Goal: Task Accomplishment & Management: Use online tool/utility

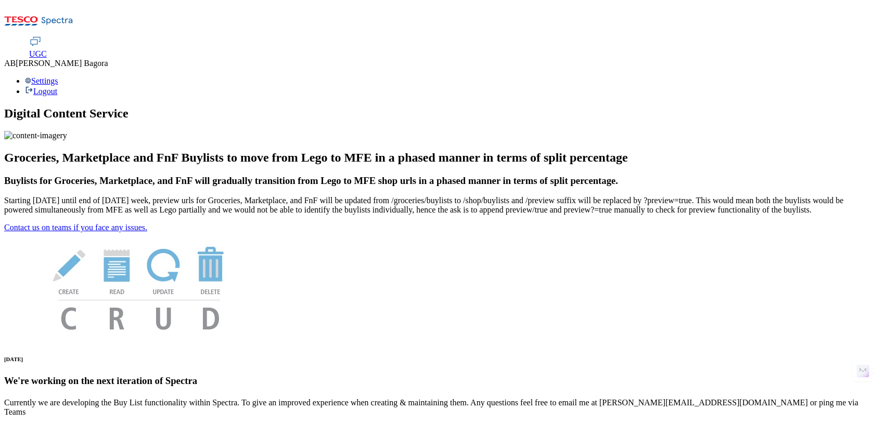
click at [47, 49] on span "UGC" at bounding box center [38, 53] width 18 height 9
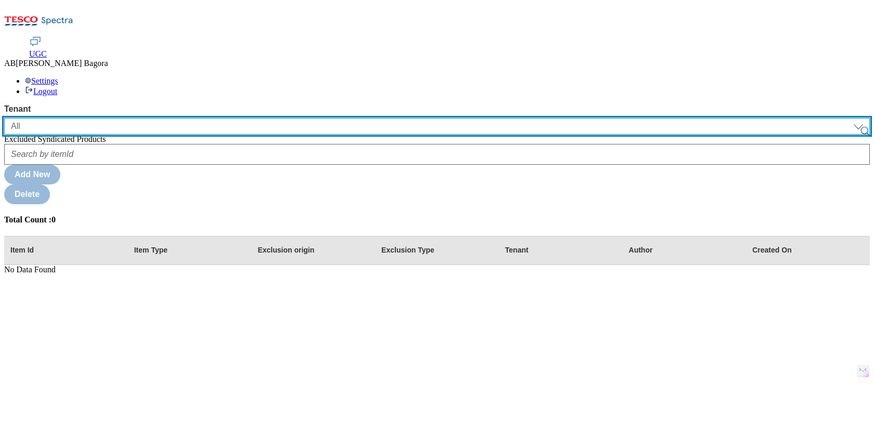
click at [75, 118] on select "All clubcard-boost-uk ghs-roi ghs-uk" at bounding box center [436, 126] width 865 height 17
select select "ghs-uk"
click at [4, 118] on select "All clubcard-boost-uk ghs-roi ghs-uk" at bounding box center [436, 126] width 865 height 17
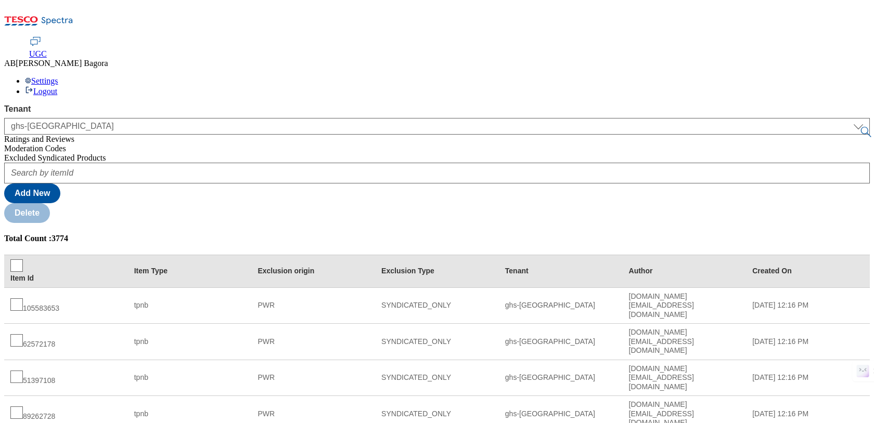
click at [57, 144] on div "Moderation Codes" at bounding box center [436, 148] width 865 height 9
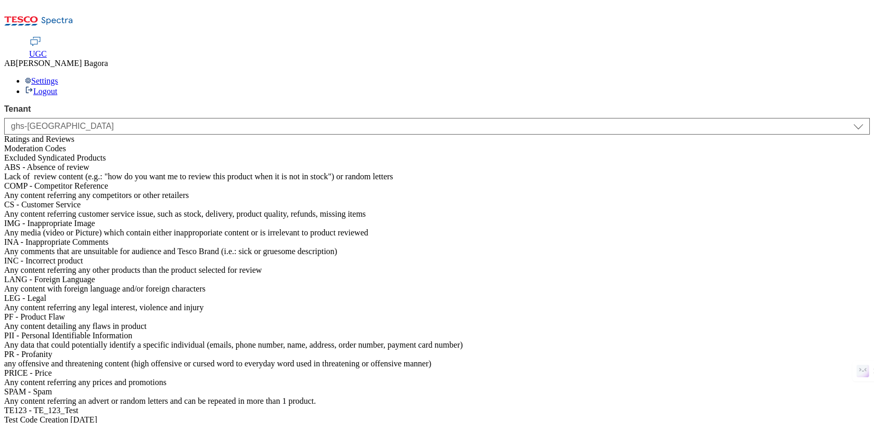
click at [45, 135] on span "Ratings and Reviews" at bounding box center [39, 139] width 70 height 9
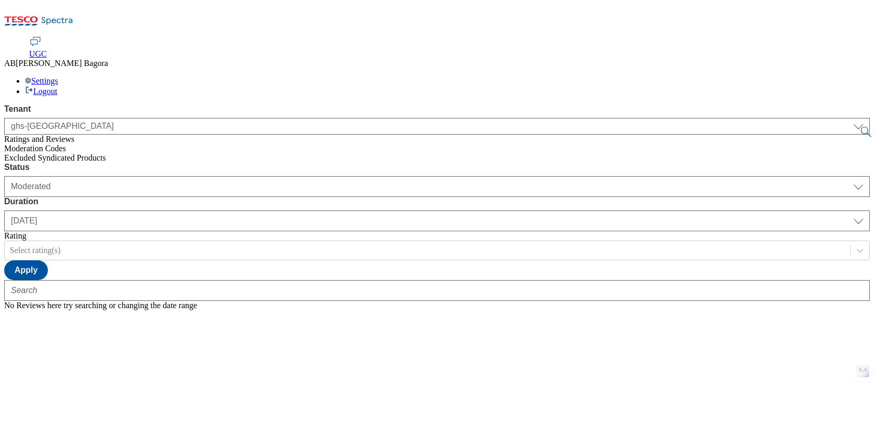
click at [838, 76] on div "Settings Logout" at bounding box center [436, 86] width 865 height 20
click at [640, 37] on div "UGC AB Archit Bagora Settings Logout" at bounding box center [436, 66] width 865 height 59
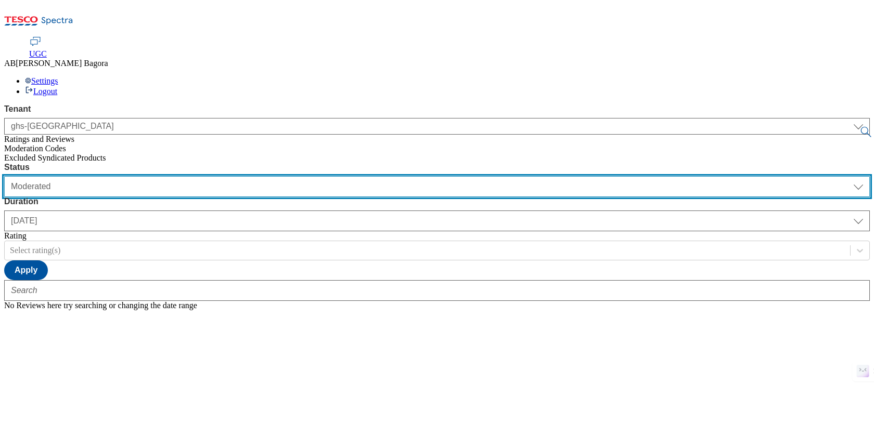
click at [214, 176] on select "Moderated Approved Rejected" at bounding box center [436, 186] width 865 height 21
select select "Approved"
click at [140, 176] on select "Moderated Approved Rejected" at bounding box center [436, 186] width 865 height 21
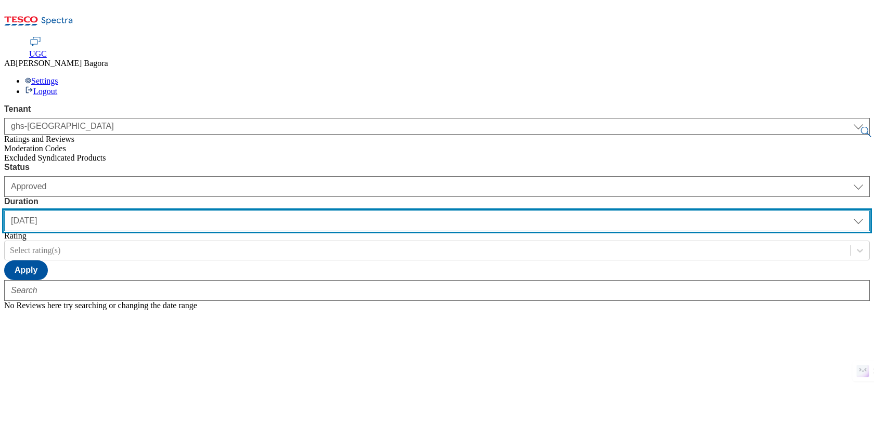
click at [325, 211] on select "yesterday last7days last30days All custom" at bounding box center [436, 221] width 865 height 21
select select "last7days"
click at [245, 211] on select "yesterday last7days last30days All custom" at bounding box center [436, 221] width 865 height 21
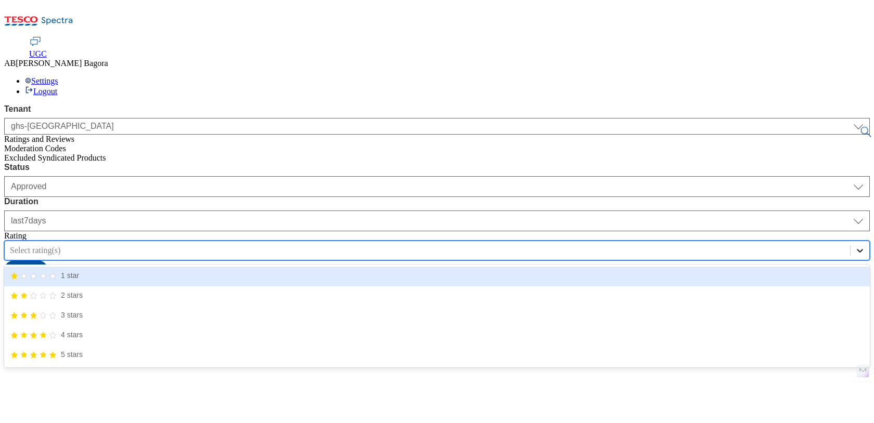
click at [854, 245] on icon at bounding box center [859, 250] width 10 height 10
click at [48, 261] on button "Apply" at bounding box center [26, 271] width 44 height 20
